Goal: Navigation & Orientation: Find specific page/section

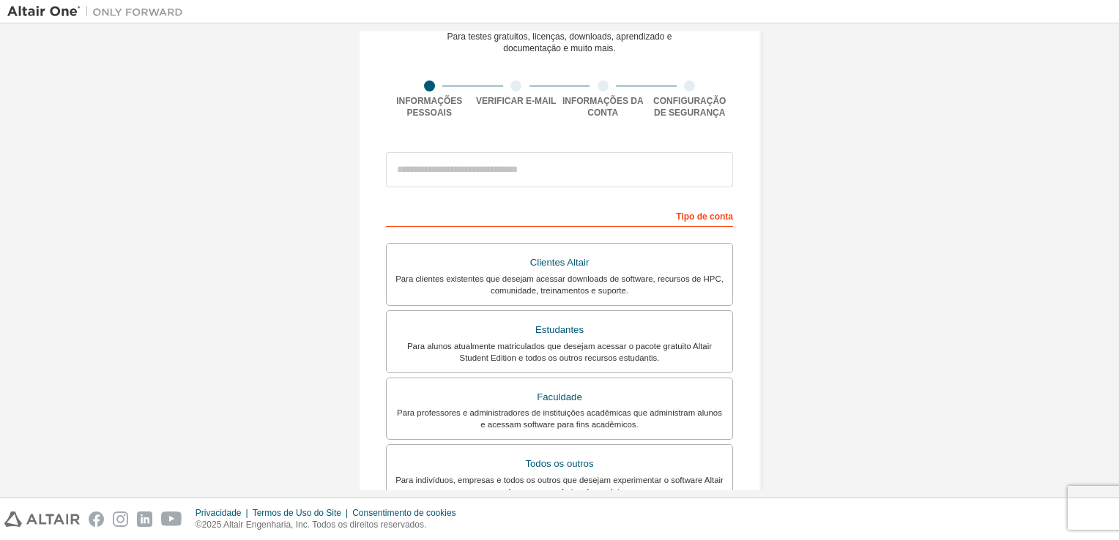
scroll to position [73, 0]
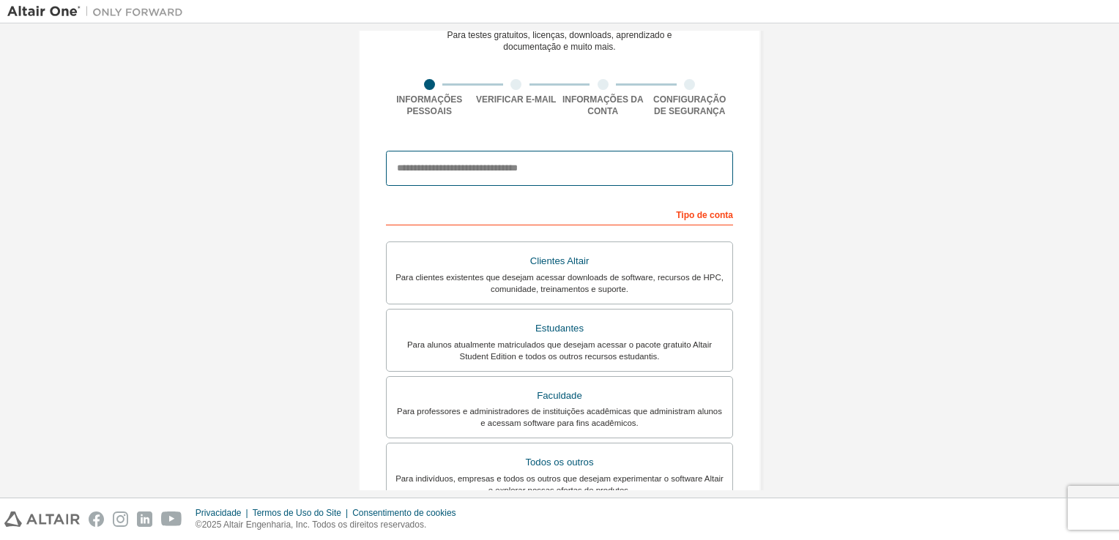
click at [474, 171] on input "email" at bounding box center [559, 168] width 347 height 35
type input "**********"
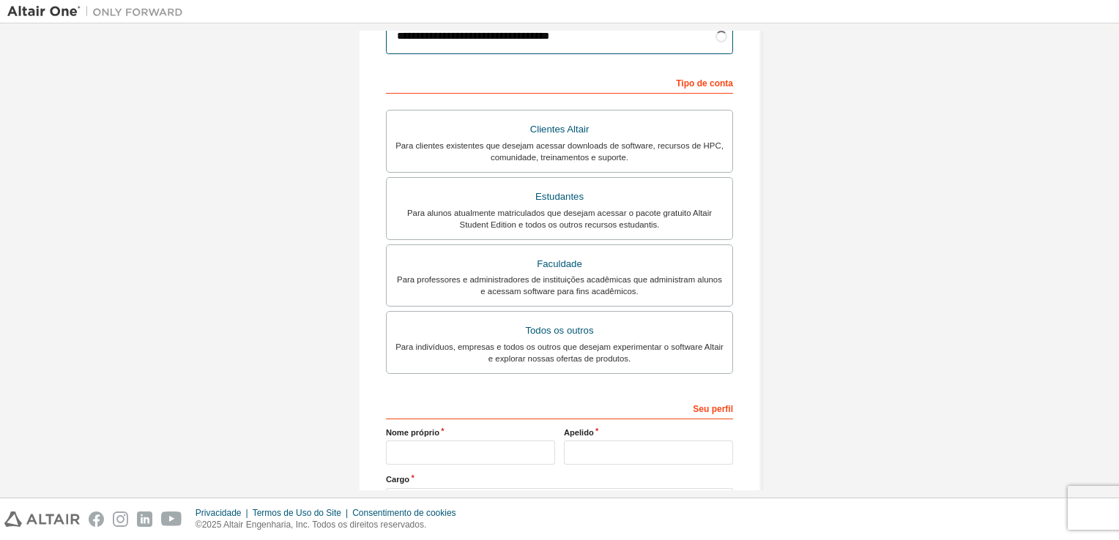
scroll to position [220, 0]
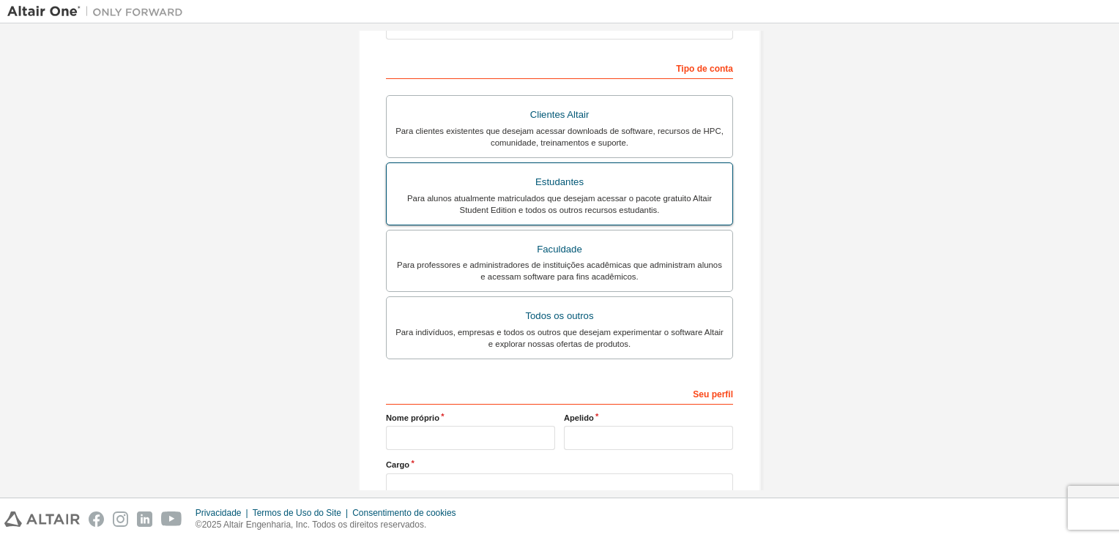
click at [624, 201] on div "Para alunos atualmente matriculados que desejam acessar o pacote gratuito Altai…" at bounding box center [559, 204] width 328 height 23
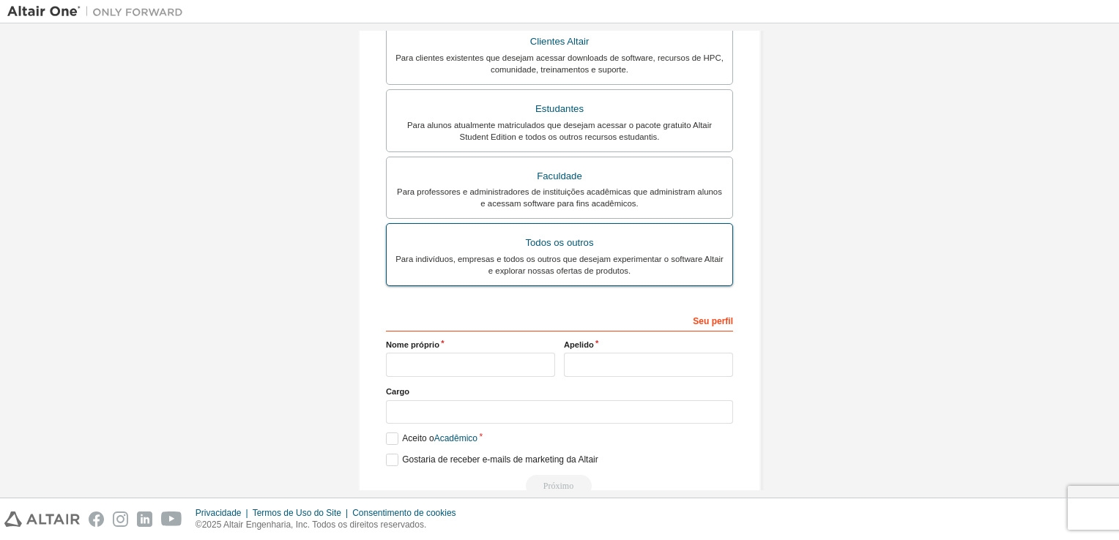
scroll to position [324, 0]
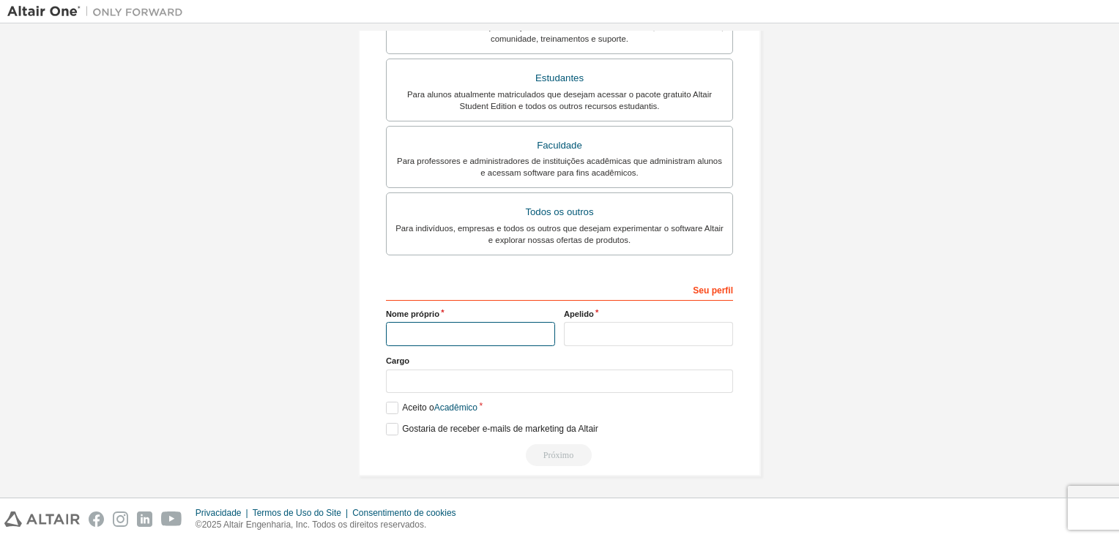
click at [458, 332] on input "text" at bounding box center [470, 334] width 169 height 24
click at [413, 338] on input "text" at bounding box center [470, 334] width 169 height 24
click at [418, 335] on input "**********" at bounding box center [470, 334] width 169 height 24
type input "**********"
type input "*******"
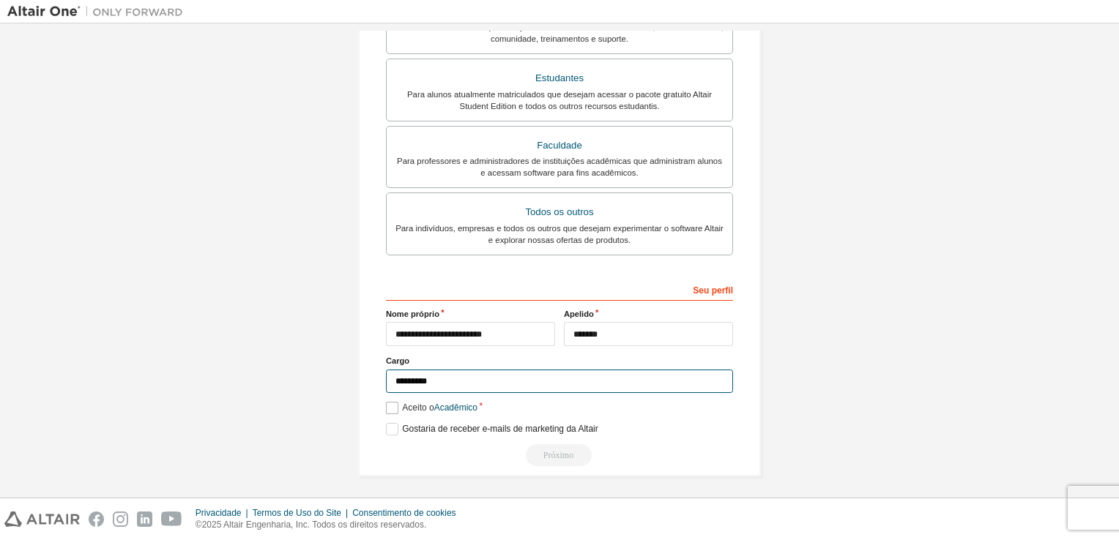
type input "*********"
click at [389, 410] on label "Aceito o Acadêmico" at bounding box center [432, 408] width 92 height 12
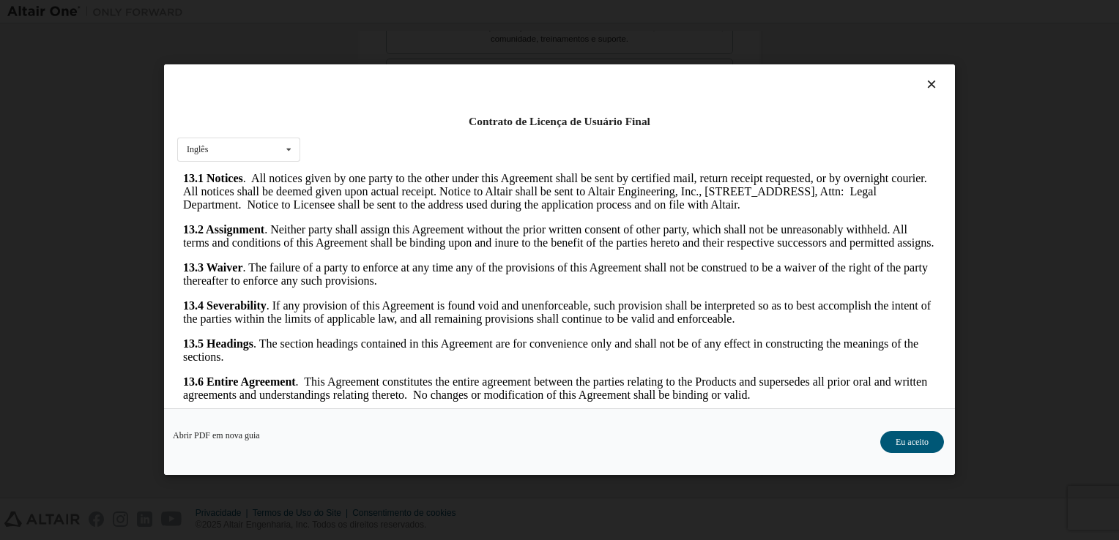
scroll to position [2443, 0]
click at [884, 447] on button "Eu aceito" at bounding box center [912, 443] width 64 height 22
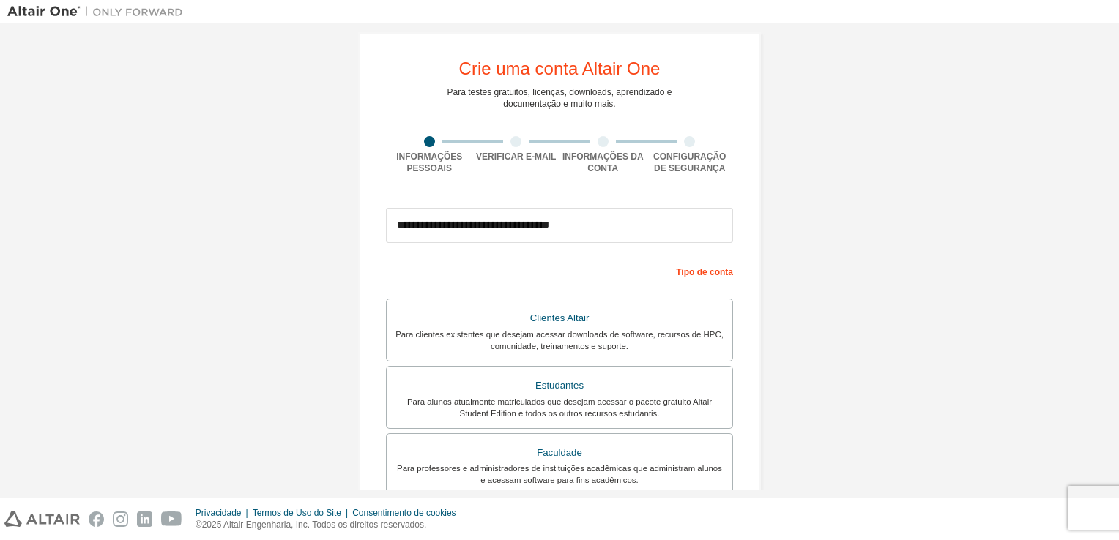
scroll to position [0, 0]
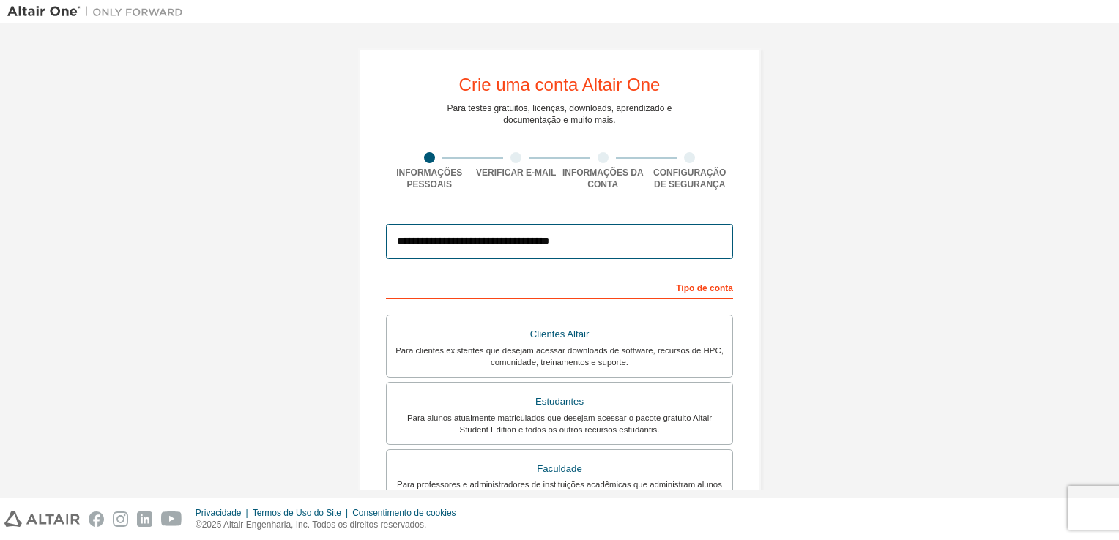
click at [616, 250] on input "**********" at bounding box center [559, 241] width 347 height 35
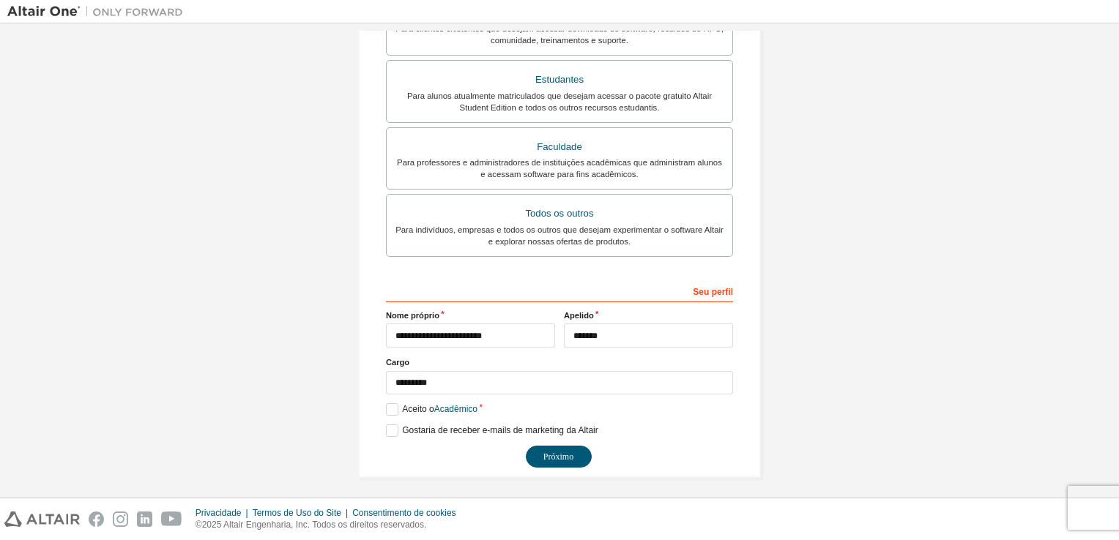
scroll to position [324, 0]
click at [552, 460] on button "Próximo" at bounding box center [559, 455] width 66 height 22
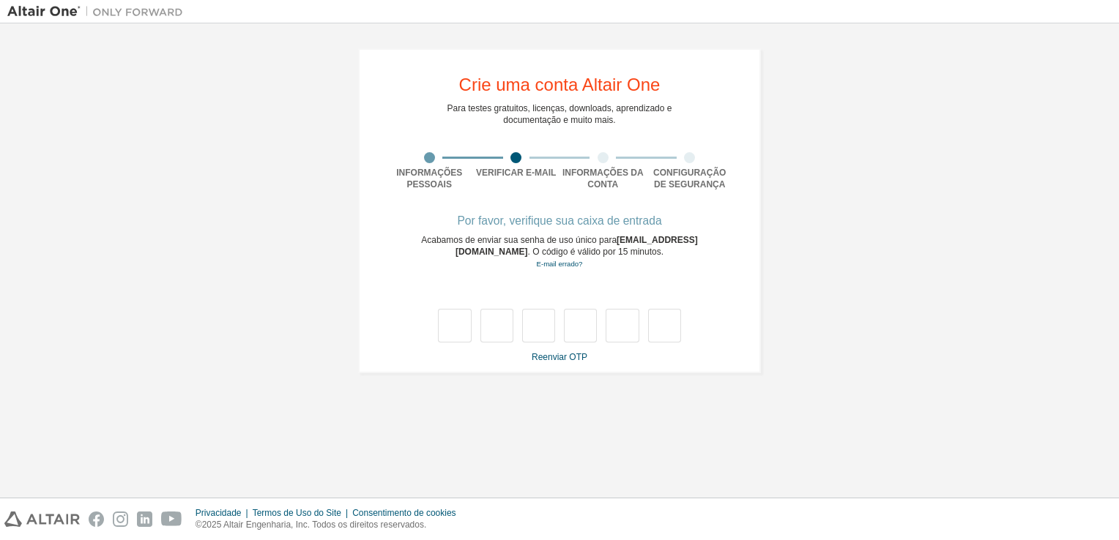
type input "*"
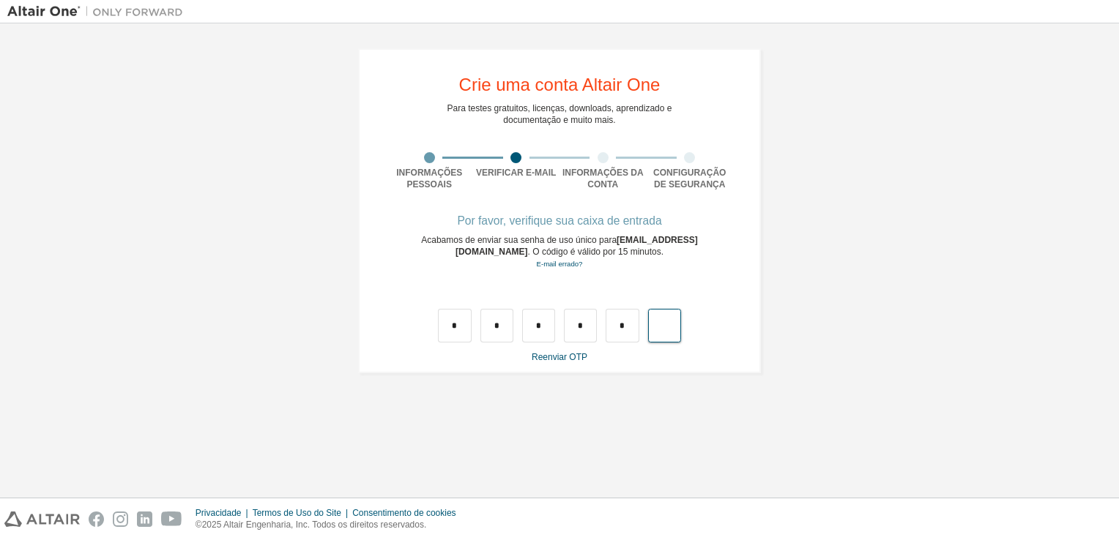
type input "*"
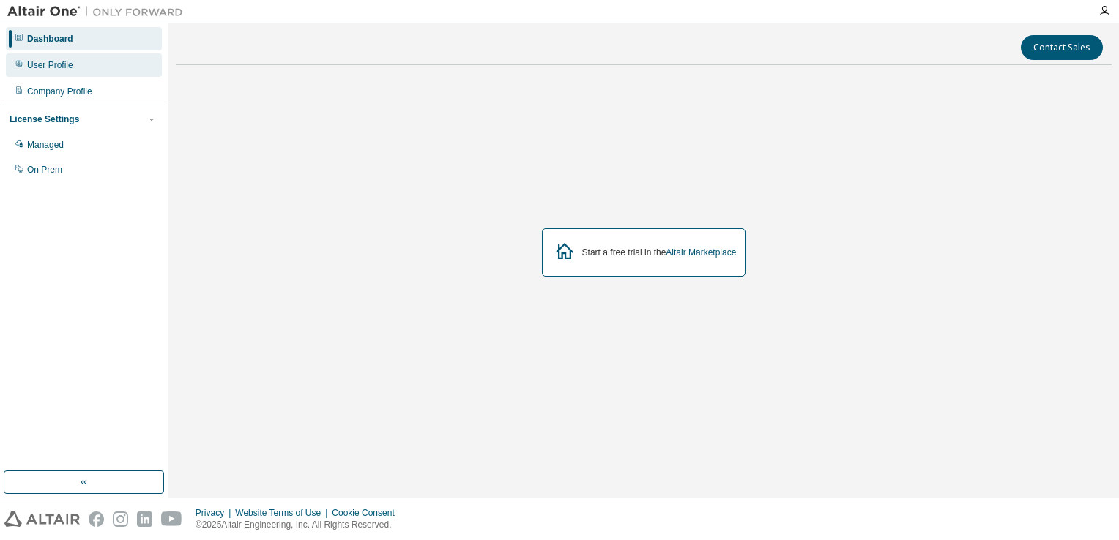
click at [51, 74] on div "User Profile" at bounding box center [84, 64] width 156 height 23
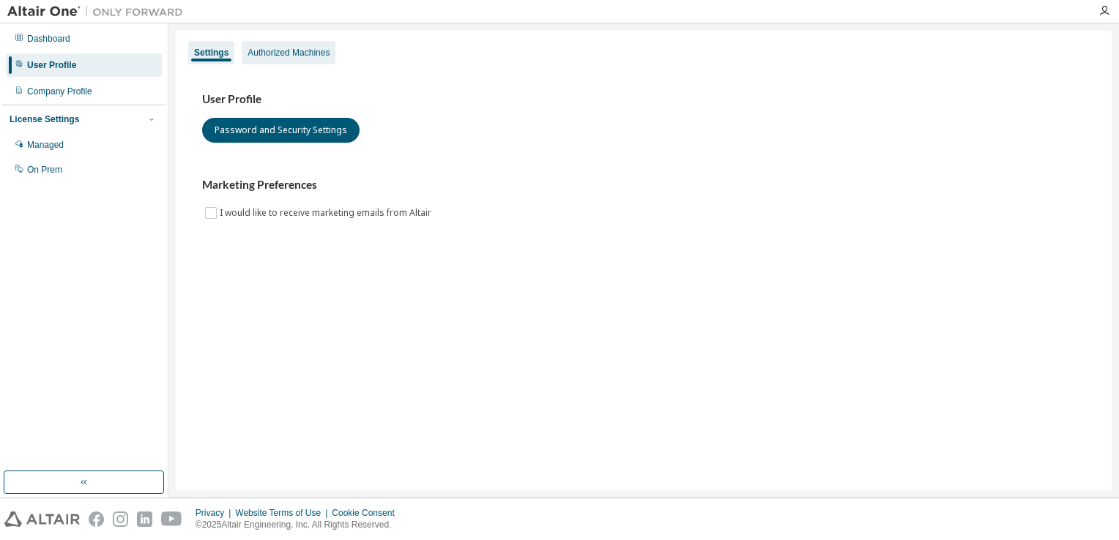
click at [280, 43] on div "Authorized Machines" at bounding box center [289, 52] width 94 height 23
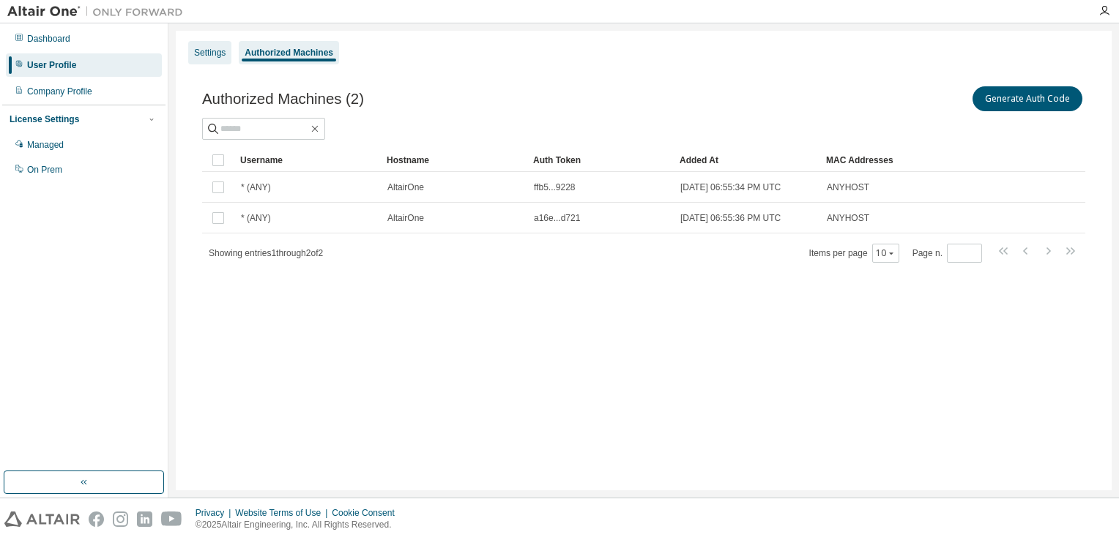
click at [223, 48] on div "Settings" at bounding box center [209, 53] width 31 height 12
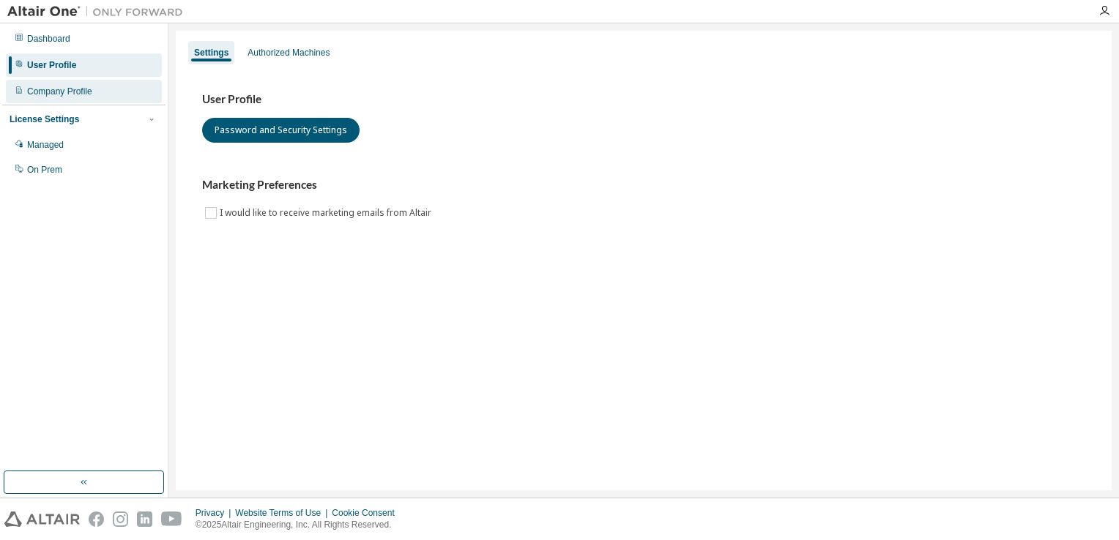
click at [44, 98] on div "Company Profile" at bounding box center [84, 91] width 156 height 23
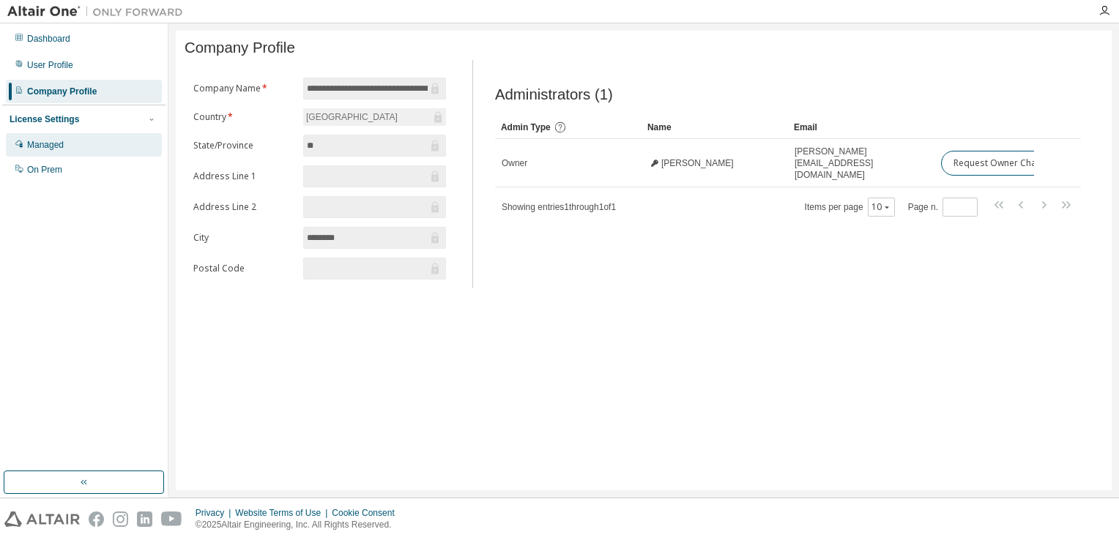
click at [64, 141] on div "Managed" at bounding box center [45, 145] width 37 height 12
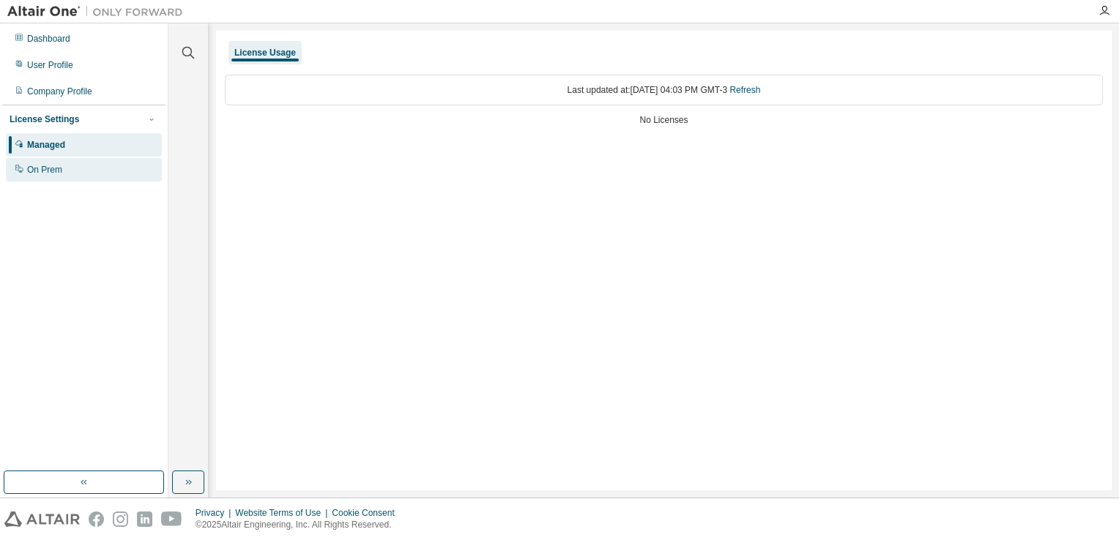
click at [81, 168] on div "On Prem" at bounding box center [84, 169] width 156 height 23
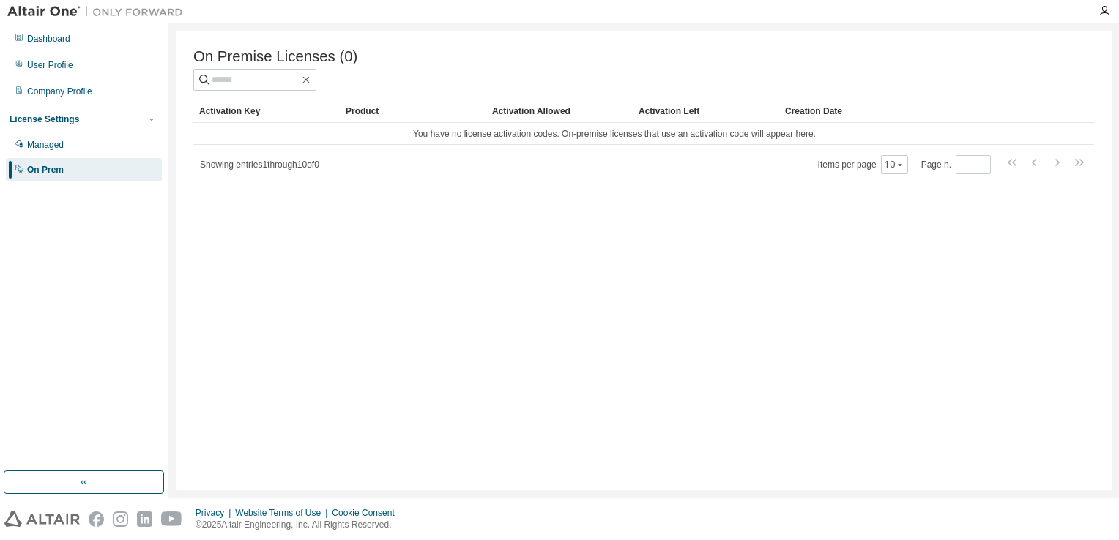
click at [146, 6] on img at bounding box center [98, 11] width 183 height 15
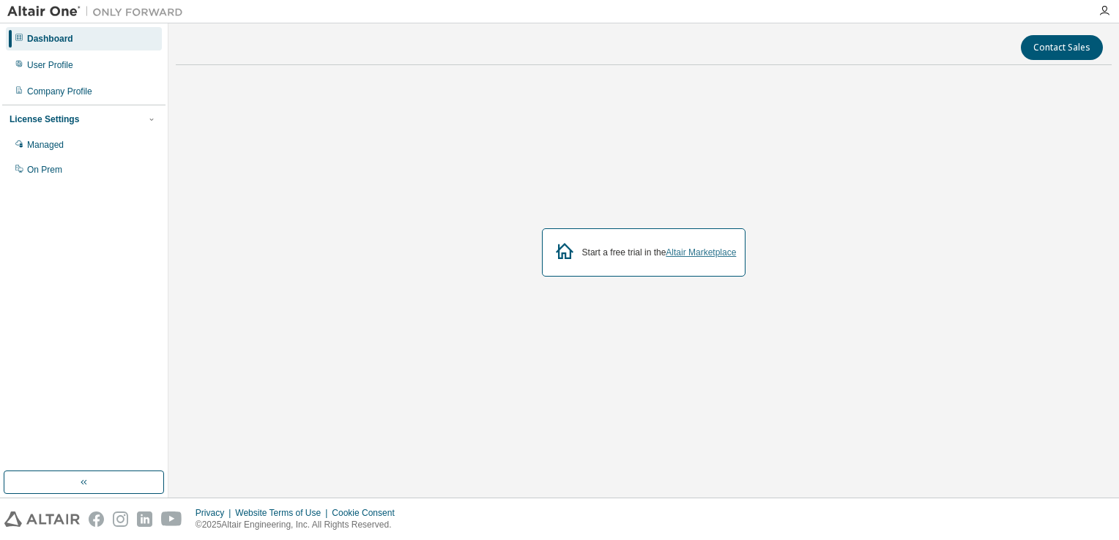
click at [686, 256] on link "Altair Marketplace" at bounding box center [700, 252] width 70 height 10
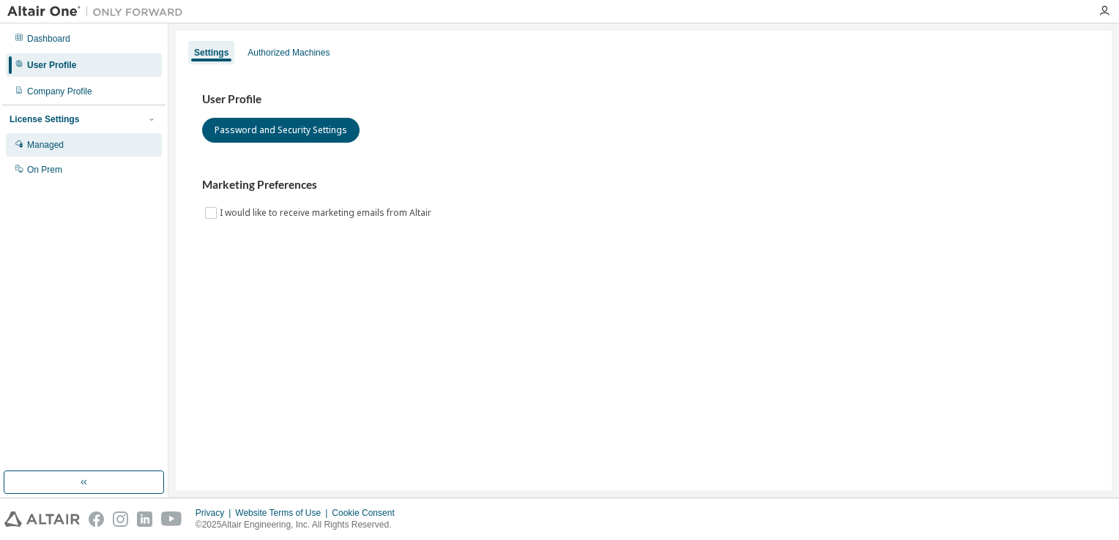
click at [72, 149] on div "Managed" at bounding box center [84, 144] width 156 height 23
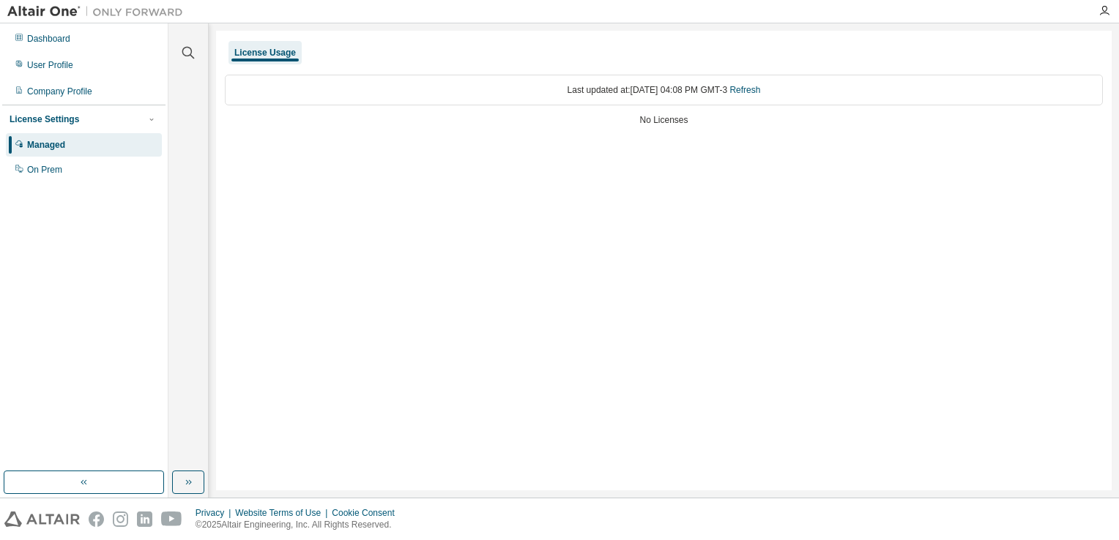
click at [246, 51] on div "License Usage" at bounding box center [264, 53] width 61 height 12
click at [638, 95] on div "Last updated at: [DATE] 04:08 PM GMT-3 Refresh" at bounding box center [664, 90] width 878 height 31
click at [680, 119] on div "No Licenses" at bounding box center [664, 120] width 878 height 12
click at [57, 95] on div "Company Profile" at bounding box center [59, 92] width 65 height 12
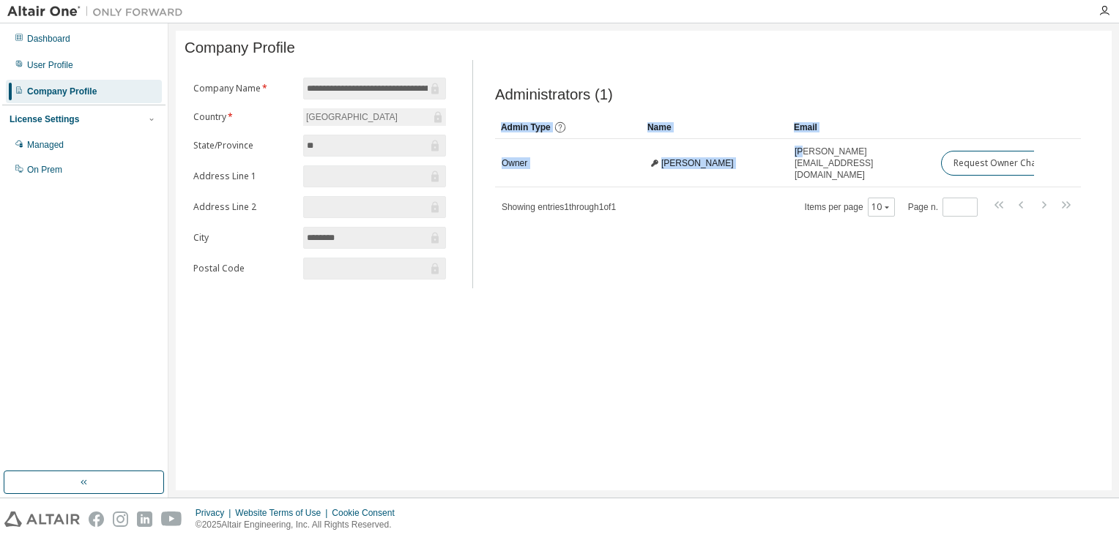
drag, startPoint x: 799, startPoint y: 164, endPoint x: 1120, endPoint y: 168, distance: 320.6
click at [1118, 168] on html "**********" at bounding box center [559, 270] width 1119 height 540
click at [963, 326] on div "**********" at bounding box center [643, 261] width 935 height 460
click at [127, 124] on div "License Settings" at bounding box center [84, 119] width 149 height 13
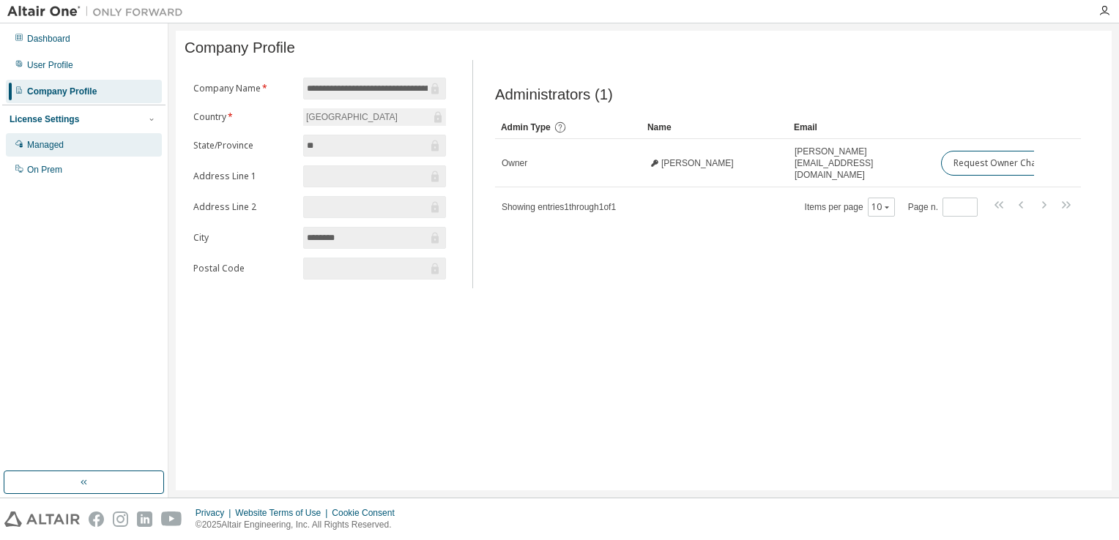
click at [92, 138] on div "Managed" at bounding box center [84, 144] width 156 height 23
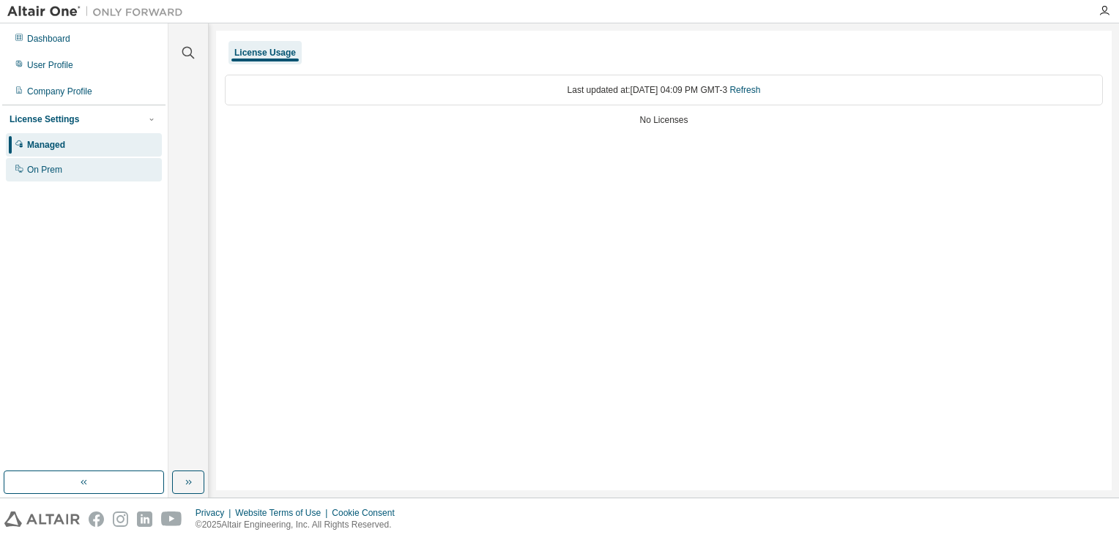
click at [94, 168] on div "On Prem" at bounding box center [84, 169] width 156 height 23
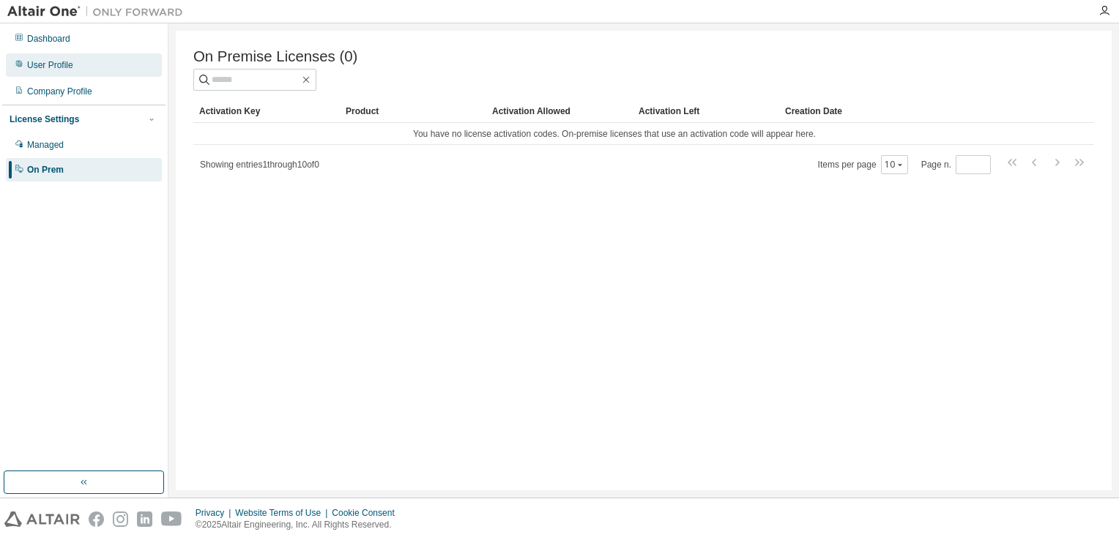
click at [69, 67] on div "User Profile" at bounding box center [50, 65] width 46 height 12
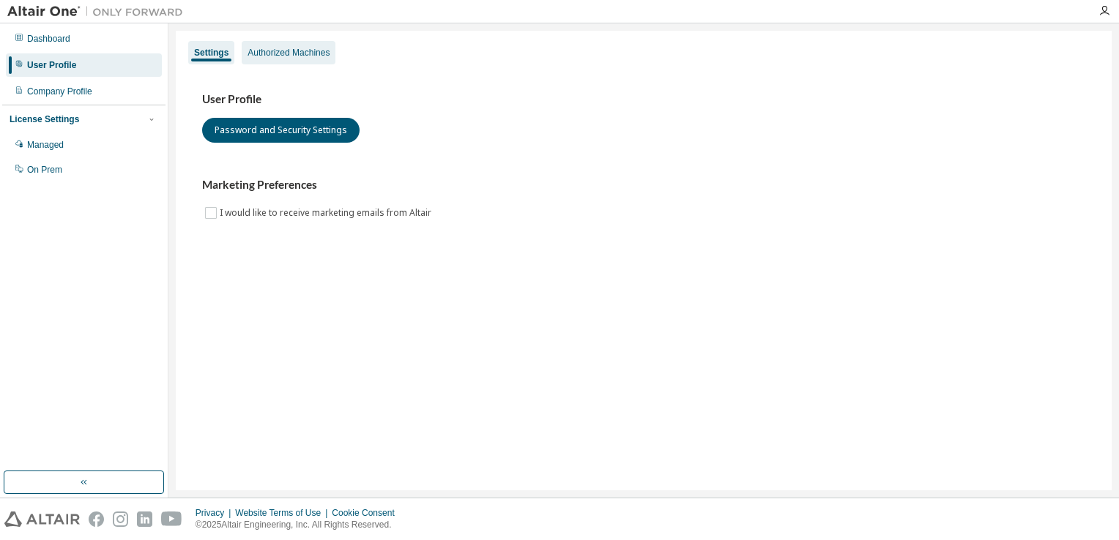
click at [268, 49] on div "Authorized Machines" at bounding box center [288, 53] width 82 height 12
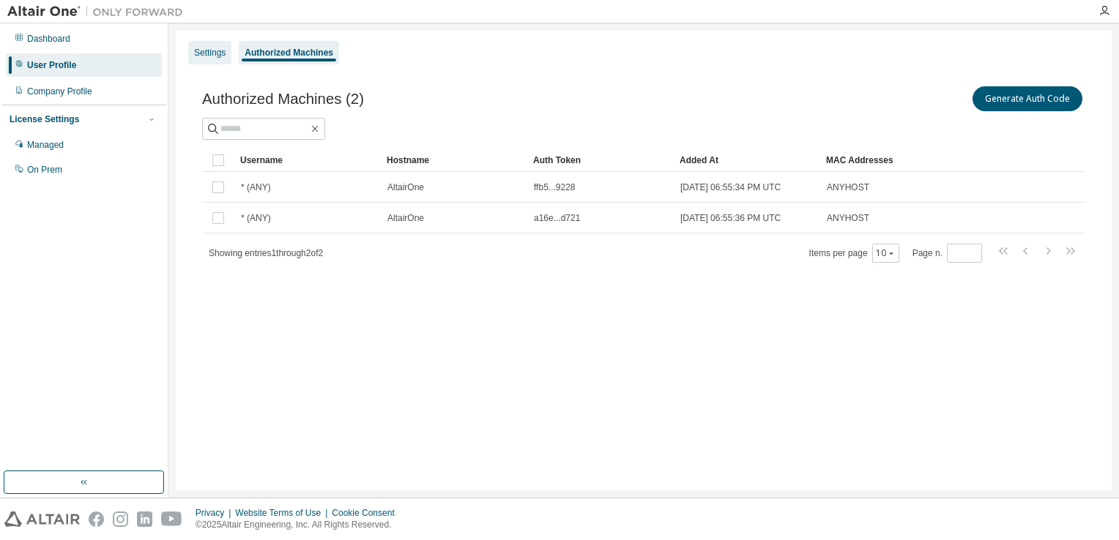
click at [206, 51] on div "Settings" at bounding box center [209, 53] width 31 height 12
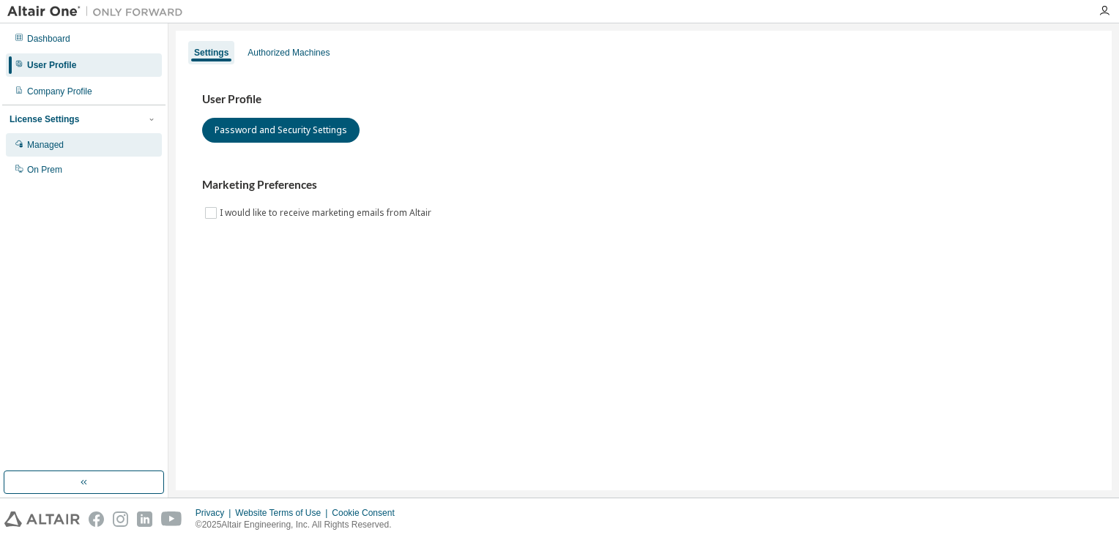
click at [64, 145] on div "Managed" at bounding box center [45, 145] width 37 height 12
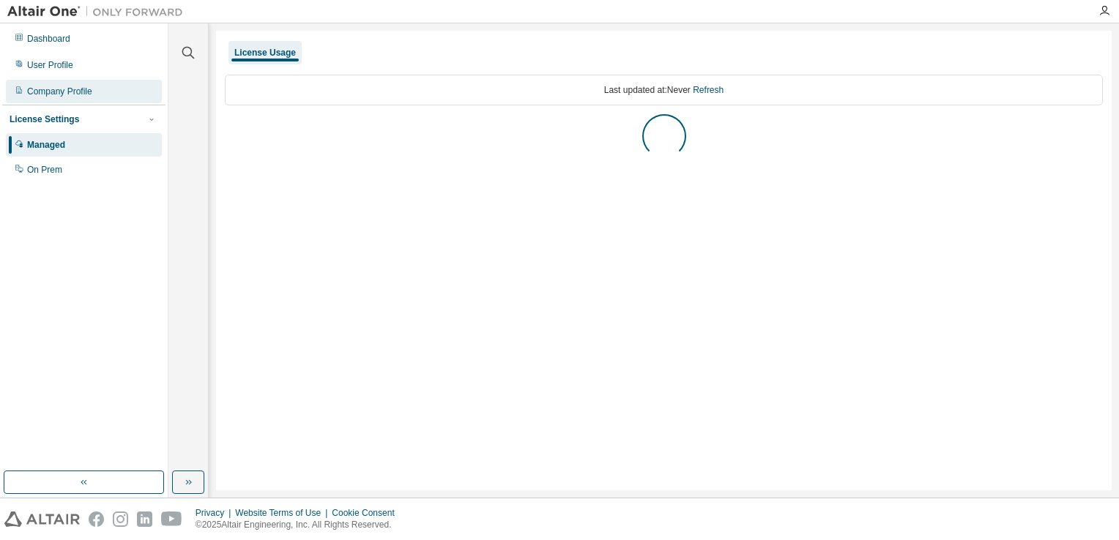
click at [63, 80] on div "Company Profile" at bounding box center [84, 91] width 156 height 23
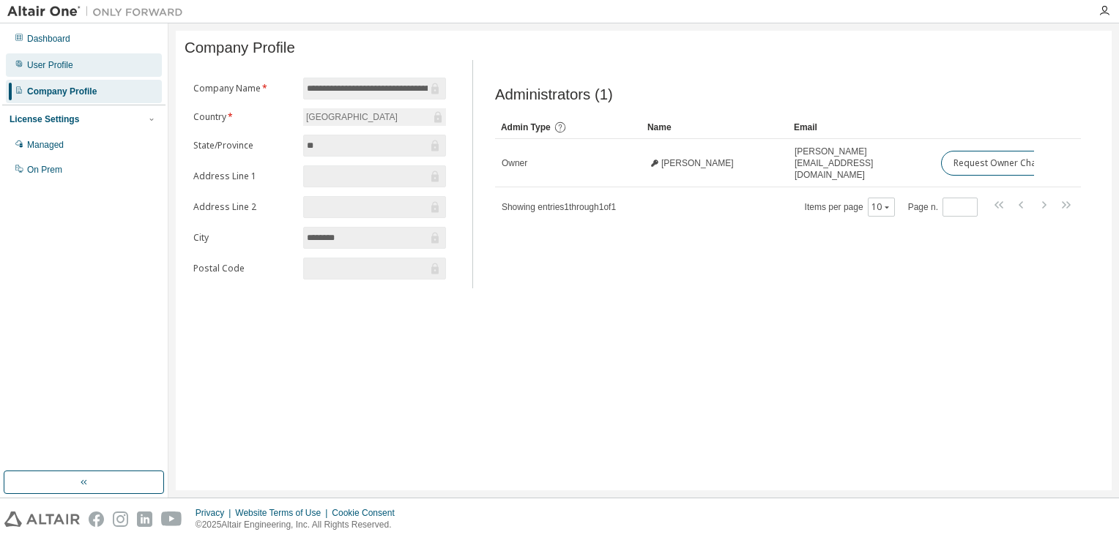
click at [59, 57] on div "User Profile" at bounding box center [84, 64] width 156 height 23
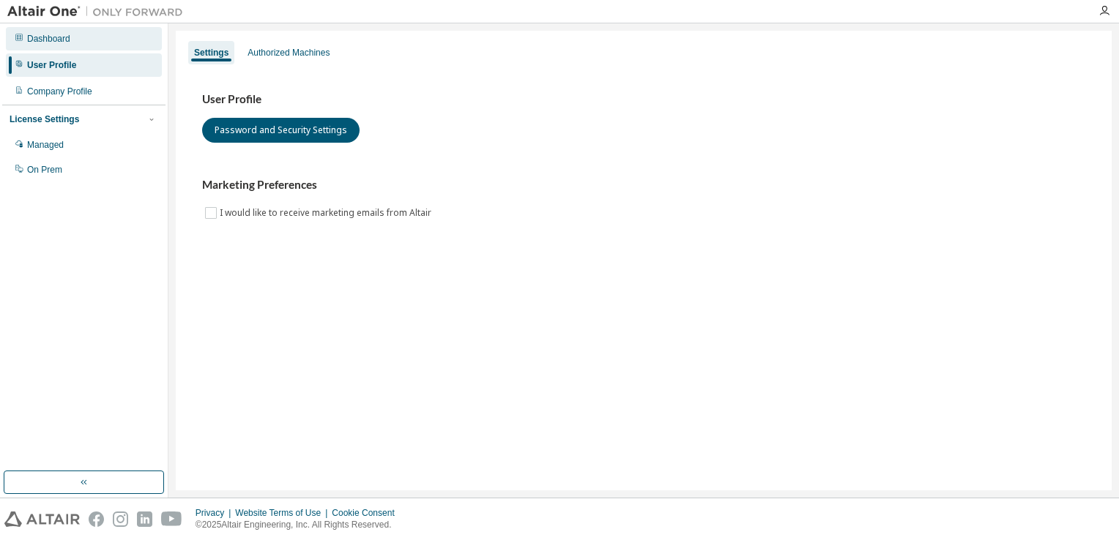
click at [53, 42] on div "Dashboard" at bounding box center [48, 39] width 43 height 12
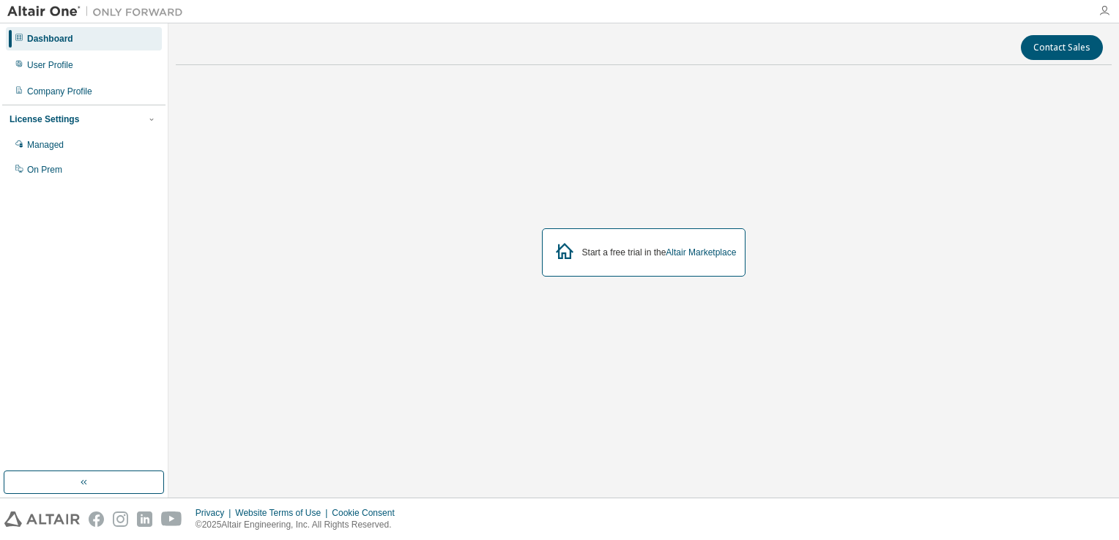
click at [1105, 10] on icon "button" at bounding box center [1104, 11] width 12 height 12
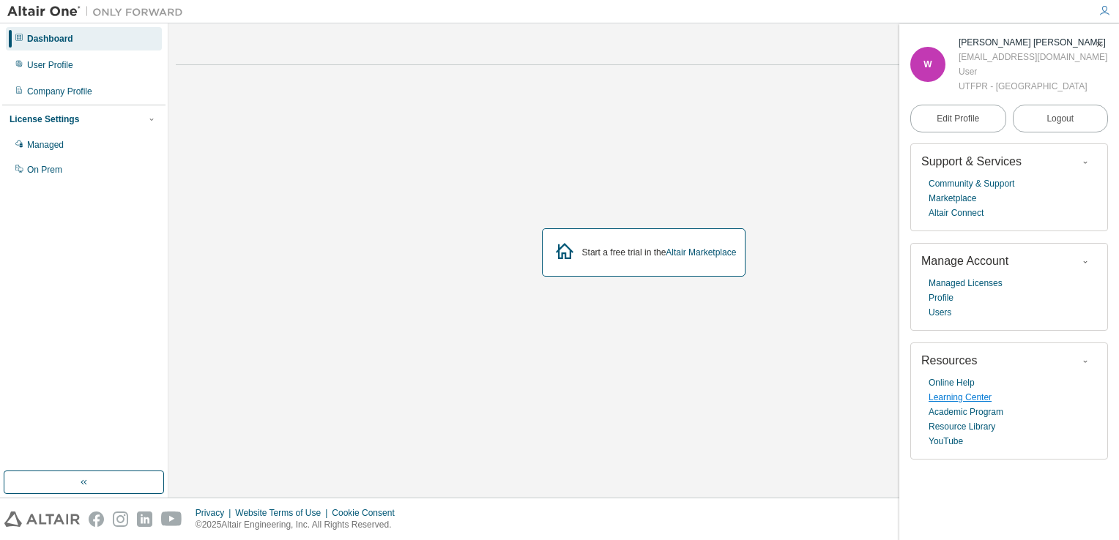
click at [969, 405] on link "Learning Center" at bounding box center [959, 397] width 63 height 15
